Goal: Information Seeking & Learning: Learn about a topic

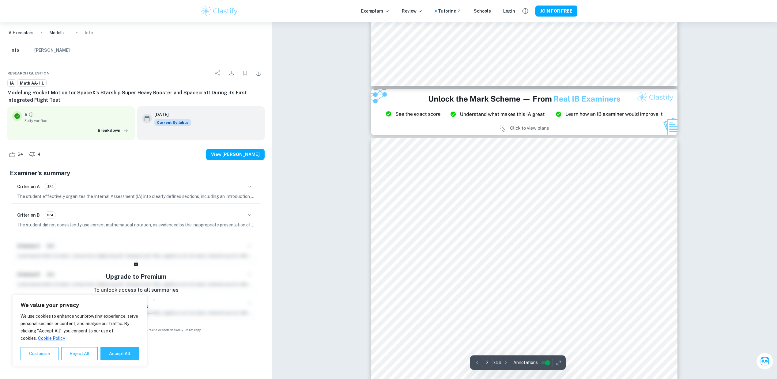
scroll to position [645, 0]
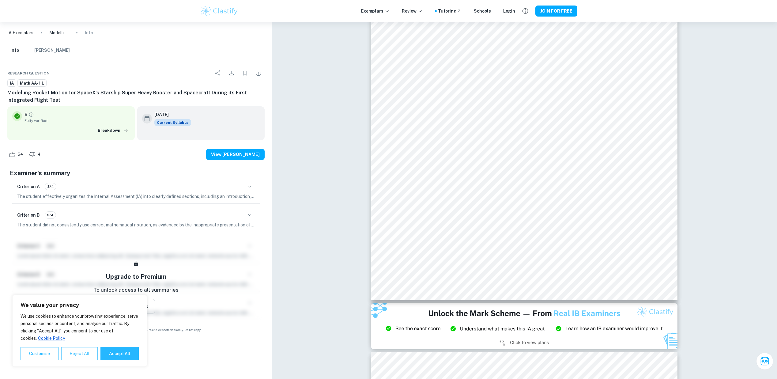
click at [78, 352] on button "Reject All" at bounding box center [79, 353] width 37 height 13
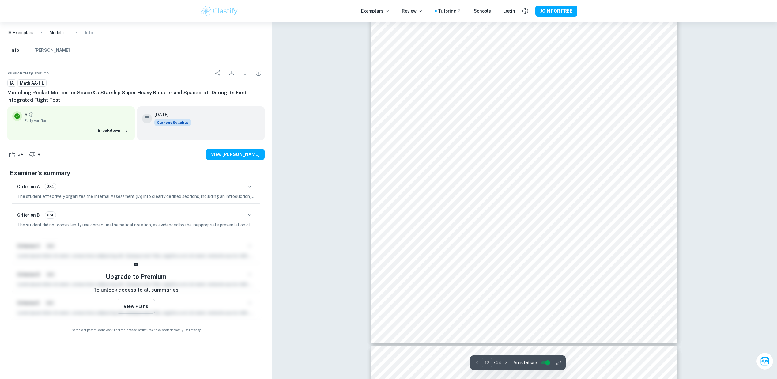
scroll to position [5073, 0]
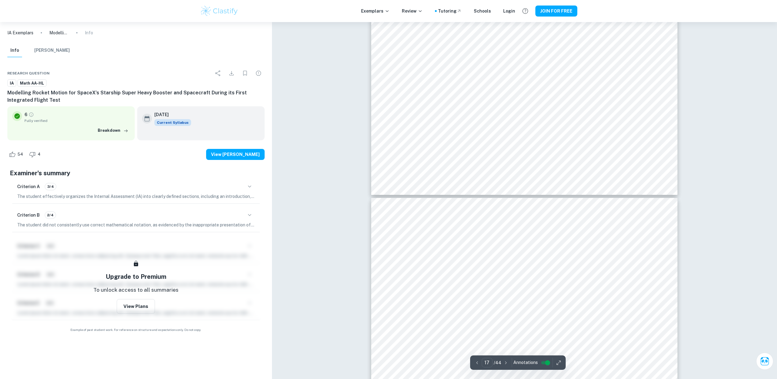
type input "18"
